Goal: Information Seeking & Learning: Learn about a topic

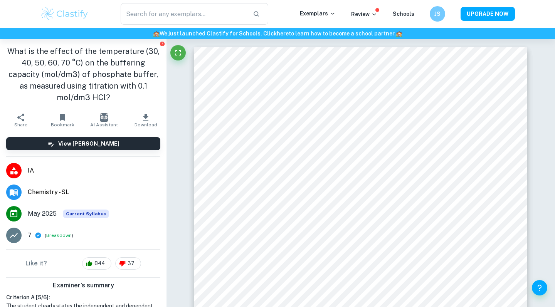
scroll to position [723, 0]
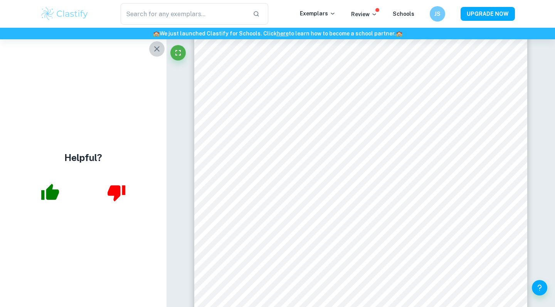
click at [157, 46] on icon "button" at bounding box center [156, 48] width 9 height 9
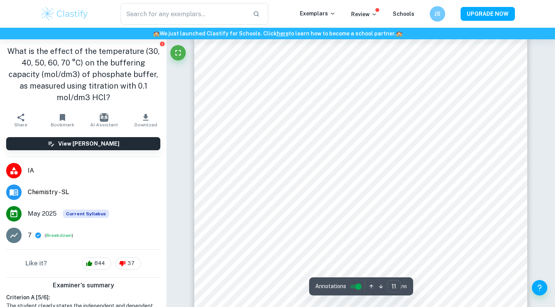
scroll to position [5138, 0]
